Goal: Task Accomplishment & Management: Use online tool/utility

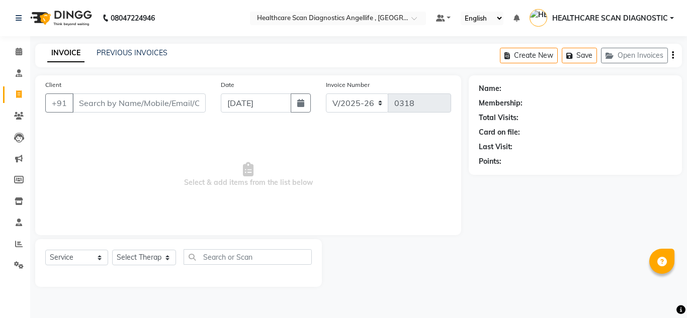
select select "5671"
select select "service"
click at [18, 53] on icon at bounding box center [19, 52] width 7 height 8
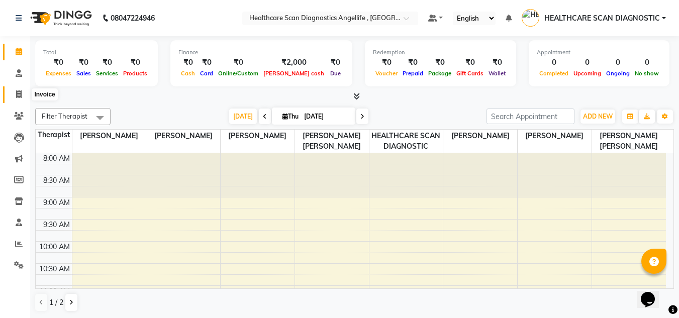
click at [18, 91] on icon at bounding box center [19, 95] width 6 height 8
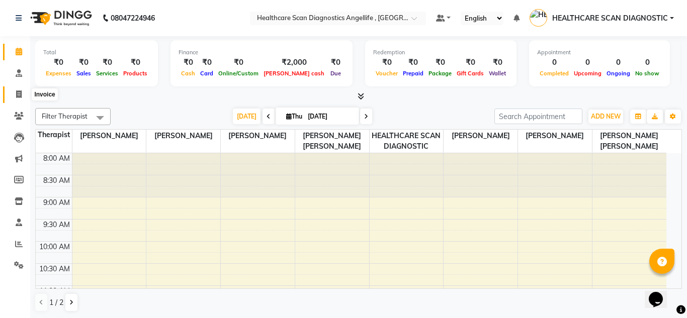
select select "5671"
select select "service"
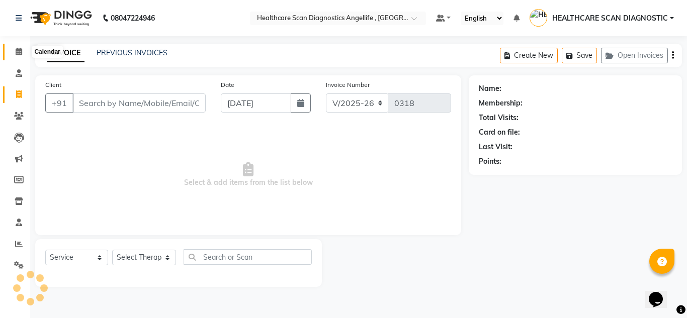
click at [22, 53] on icon at bounding box center [19, 52] width 7 height 8
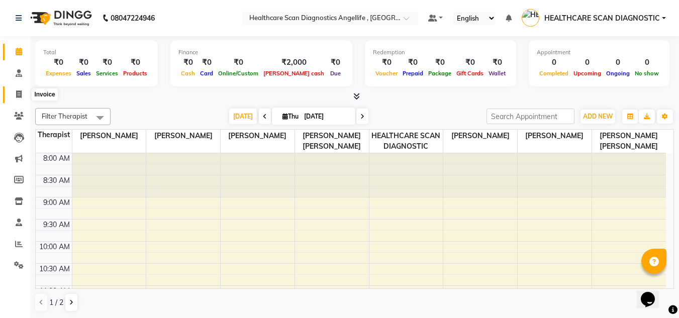
click at [16, 91] on icon at bounding box center [19, 95] width 6 height 8
select select "5671"
select select "service"
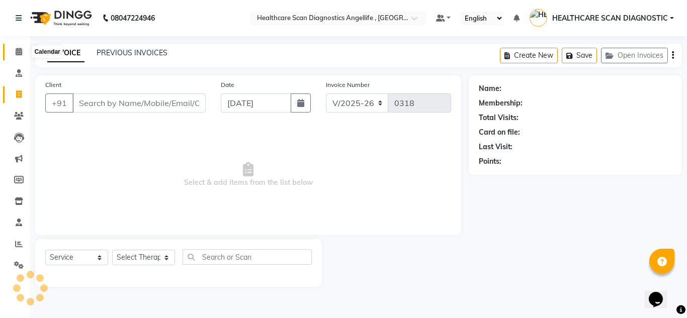
click at [19, 50] on icon at bounding box center [19, 52] width 7 height 8
